Goal: Navigation & Orientation: Find specific page/section

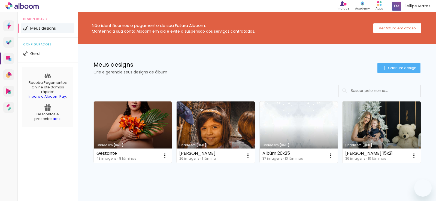
click at [34, 10] on div "Indique Indique e ganhe Conteúdo que inspira Academy Produtos Alboom Apps Felli…" at bounding box center [218, 6] width 436 height 12
click at [34, 6] on icon at bounding box center [35, 7] width 5 height 4
